Goal: Find specific page/section: Find specific page/section

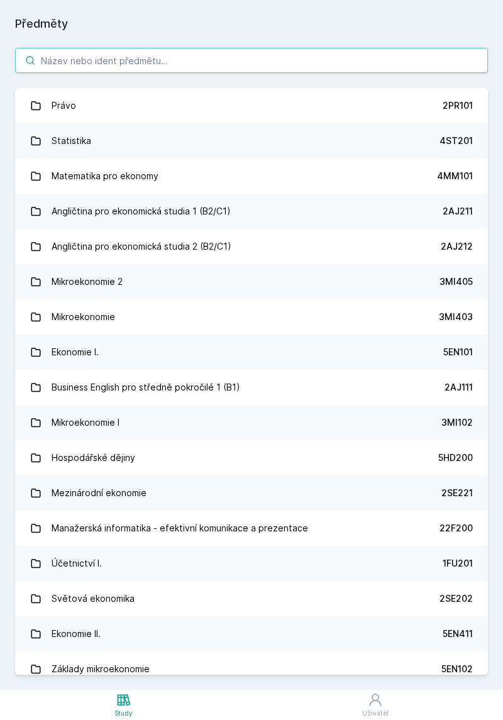
click at [378, 59] on input "search" at bounding box center [251, 60] width 473 height 25
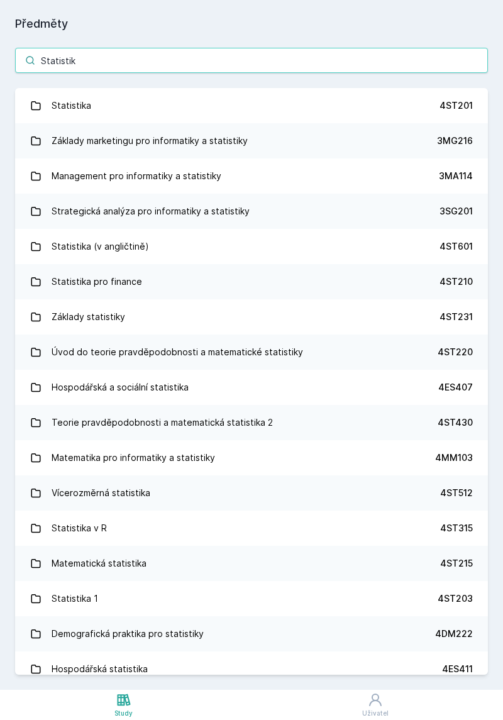
type input "Statistik"
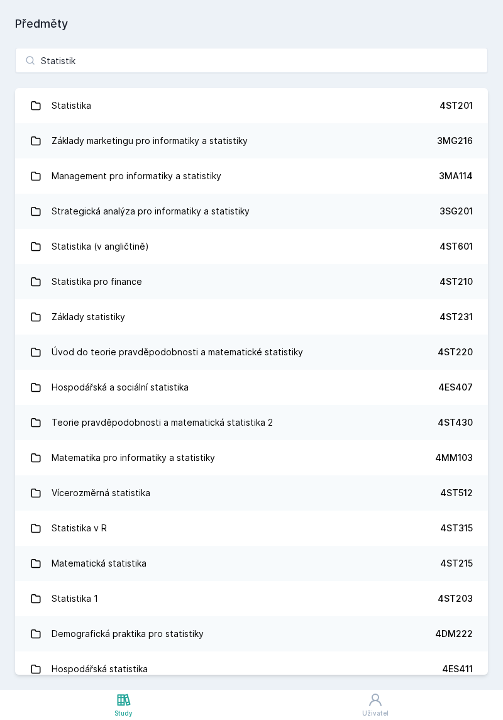
click at [97, 104] on link "Statistika 4ST201" at bounding box center [251, 105] width 473 height 35
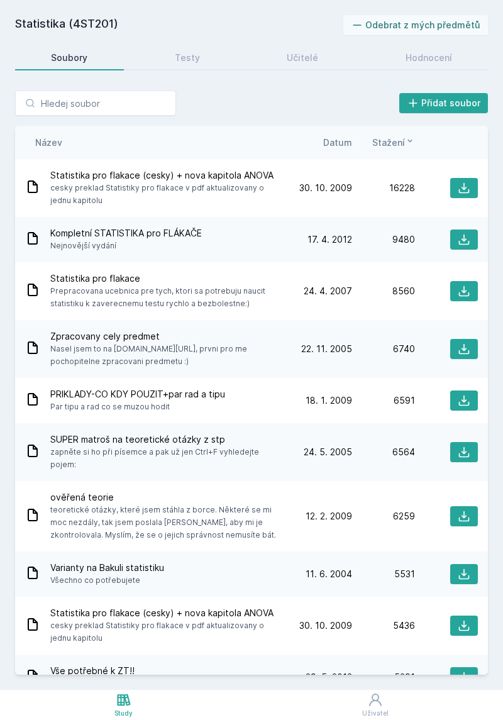
click at [464, 193] on icon at bounding box center [464, 188] width 11 height 11
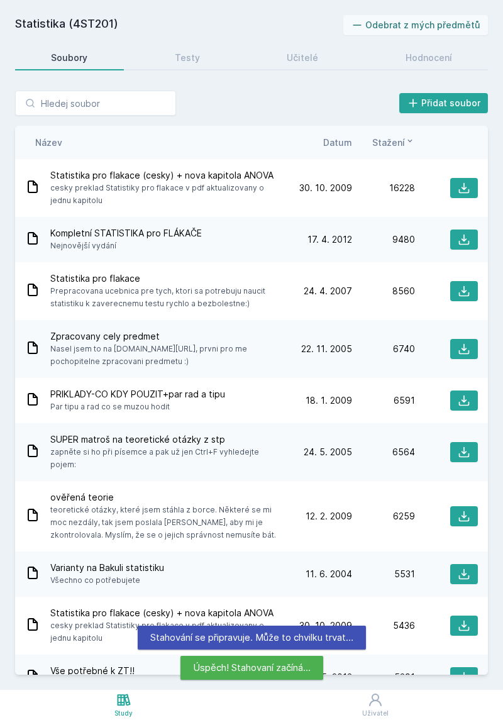
click at [339, 140] on span "Datum" at bounding box center [337, 142] width 29 height 13
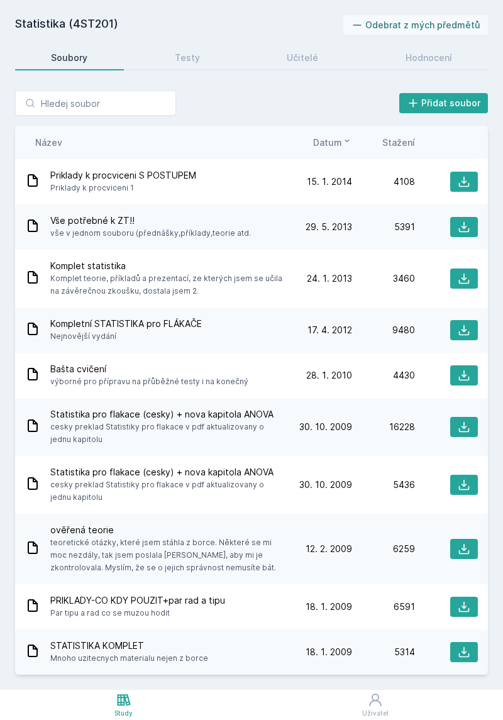
click at [411, 142] on span "Stažení" at bounding box center [398, 142] width 33 height 13
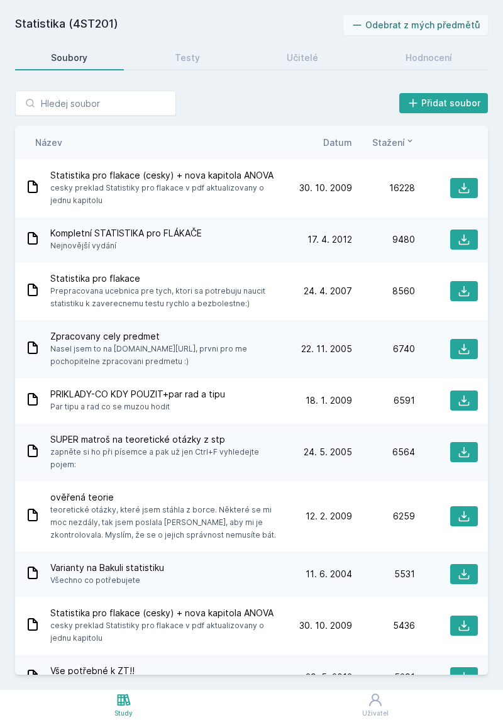
click at [466, 243] on icon at bounding box center [464, 239] width 13 height 13
